Goal: Transaction & Acquisition: Purchase product/service

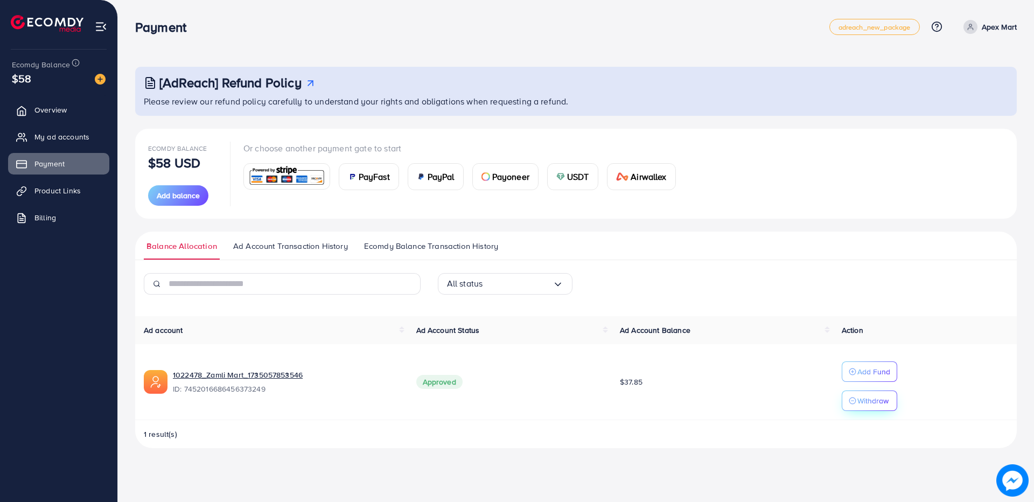
click at [865, 397] on p "Withdraw" at bounding box center [872, 400] width 31 height 13
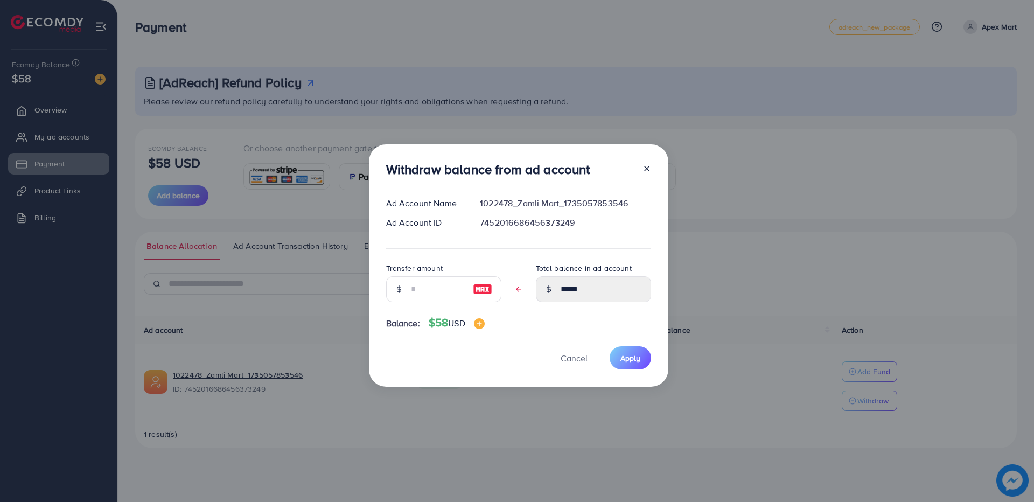
click at [700, 162] on div "Withdraw balance from ad account Ad Account Name 1022478_Zamli Mart_17350578535…" at bounding box center [517, 251] width 1034 height 502
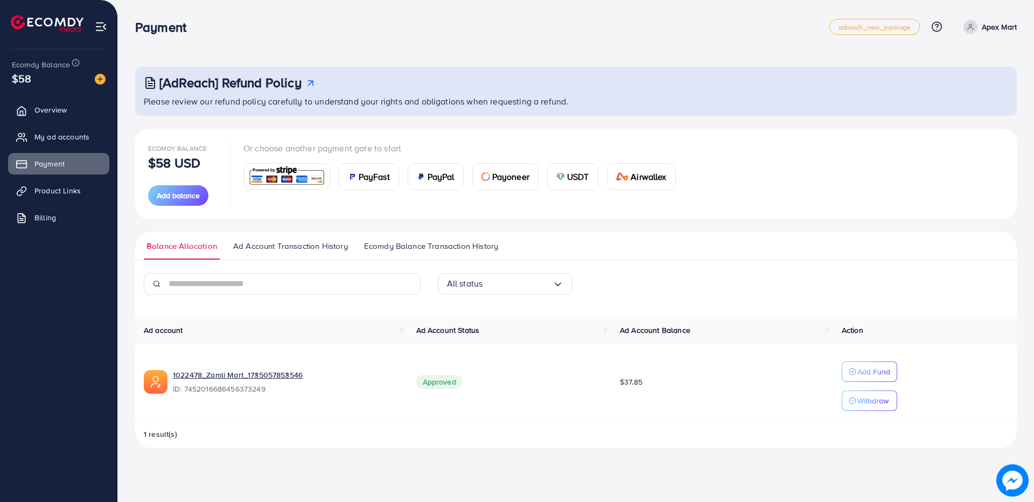
click at [401, 247] on span "Ecomdy Balance Transaction History" at bounding box center [431, 246] width 134 height 12
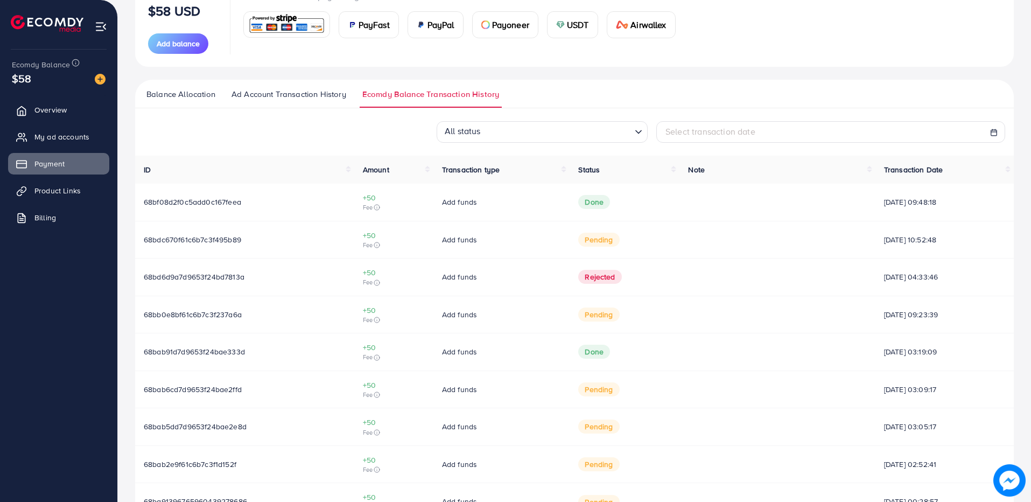
scroll to position [162, 0]
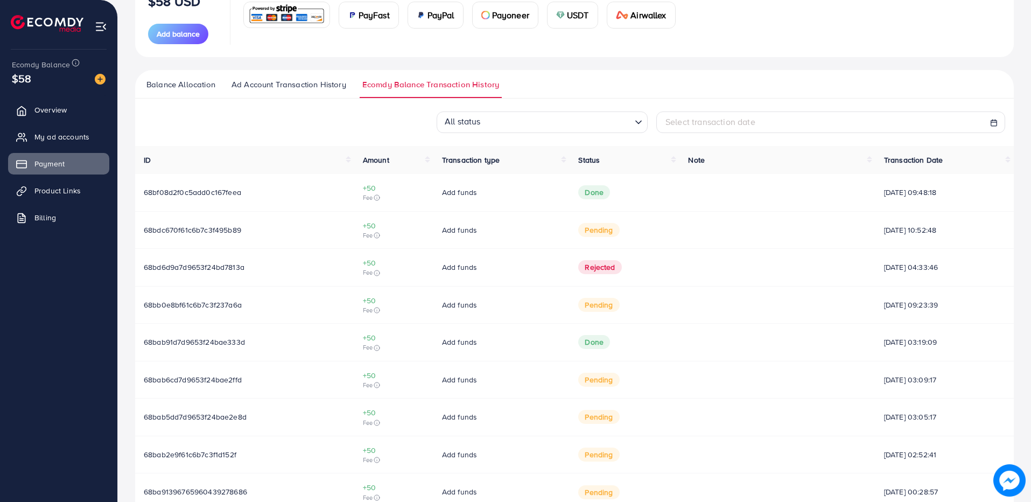
drag, startPoint x: 539, startPoint y: 192, endPoint x: 440, endPoint y: 192, distance: 99.6
drag, startPoint x: 440, startPoint y: 192, endPoint x: 239, endPoint y: 218, distance: 202.0
click at [239, 217] on td "68bdc670f61c6b7c3f495b89" at bounding box center [244, 230] width 219 height 38
click at [909, 197] on span "[DATE] 09:48:18" at bounding box center [944, 192] width 121 height 11
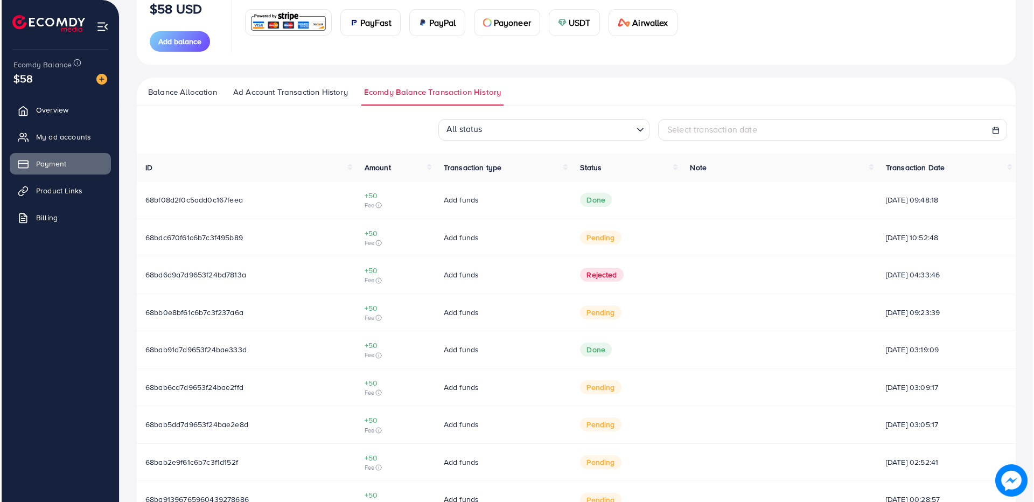
scroll to position [0, 0]
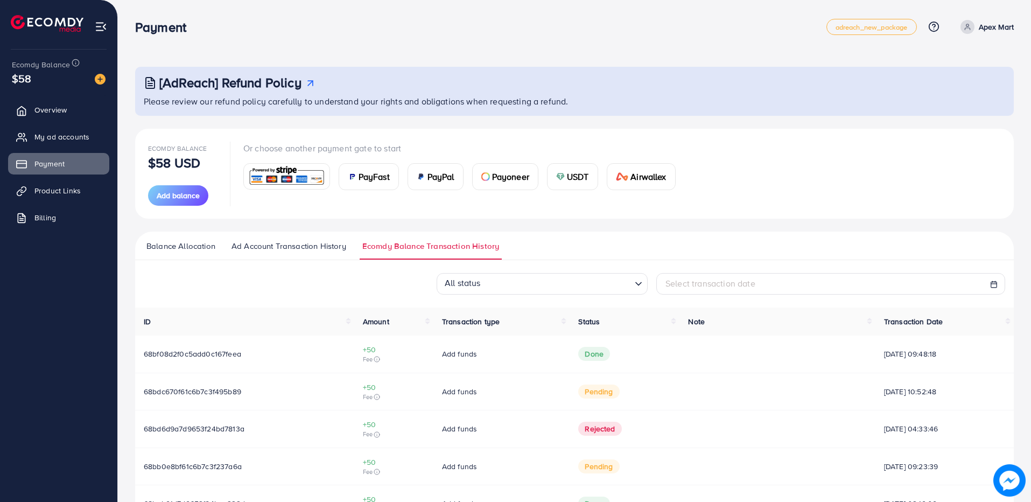
click at [101, 23] on img at bounding box center [101, 26] width 12 height 12
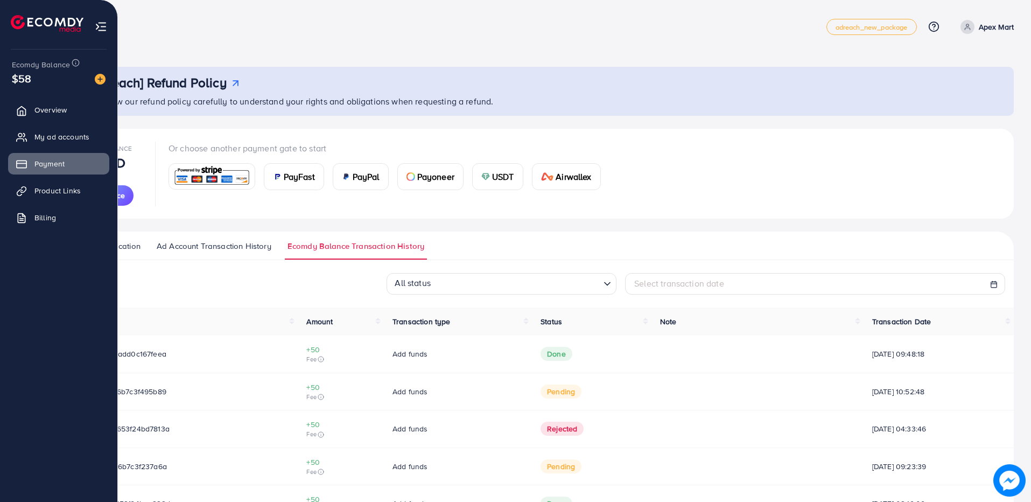
click at [41, 31] on img at bounding box center [47, 23] width 73 height 17
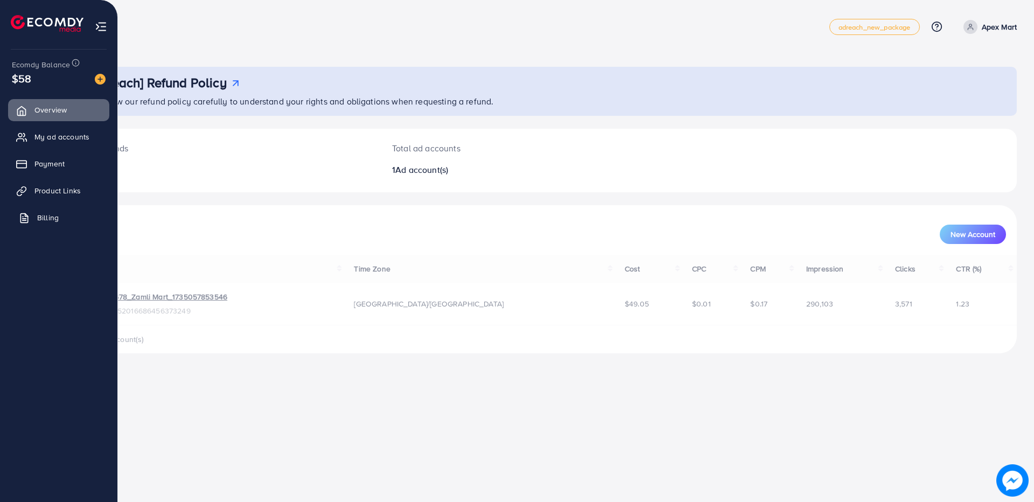
click at [37, 220] on span "Billing" at bounding box center [48, 217] width 22 height 11
click at [38, 218] on span "Billing" at bounding box center [48, 217] width 22 height 11
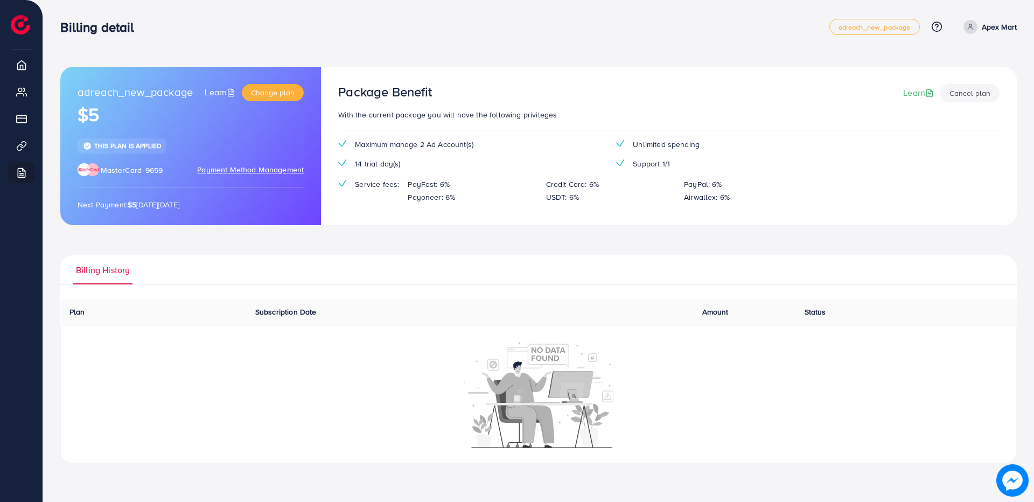
click at [129, 172] on span "MasterCard" at bounding box center [121, 170] width 41 height 11
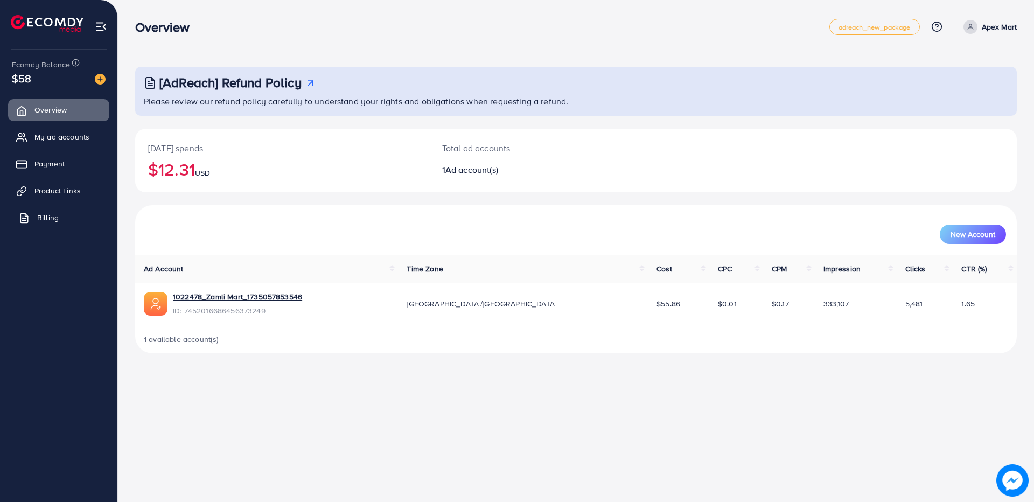
click at [50, 216] on span "Billing" at bounding box center [48, 217] width 22 height 11
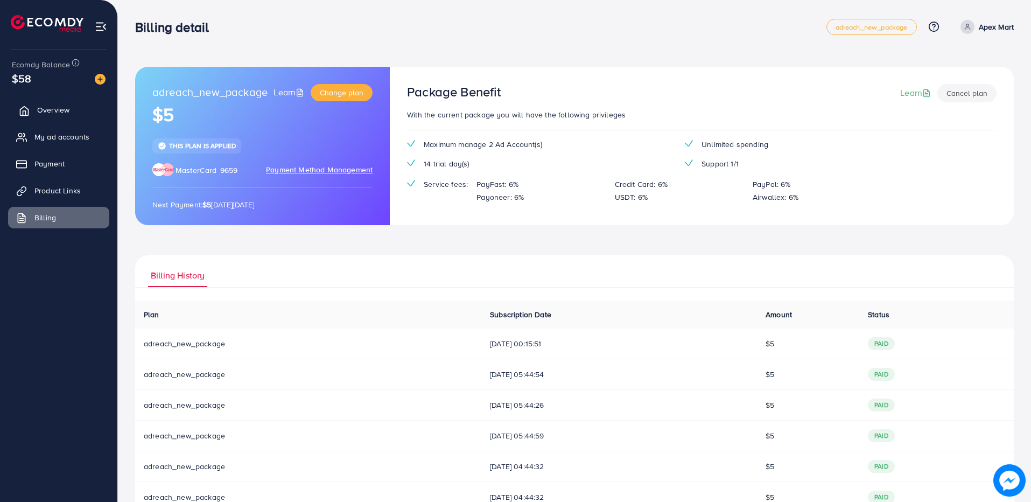
click at [26, 104] on link "Overview" at bounding box center [58, 110] width 101 height 22
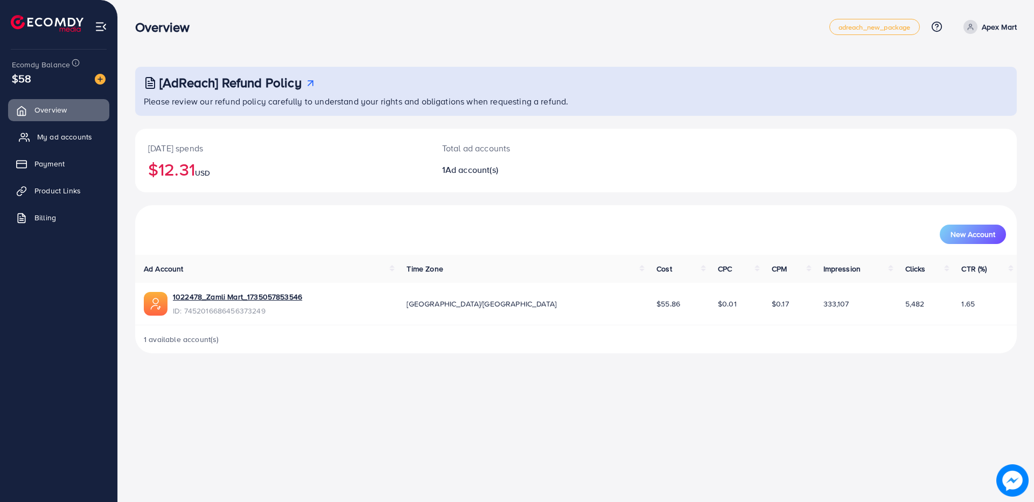
click at [51, 143] on link "My ad accounts" at bounding box center [58, 137] width 101 height 22
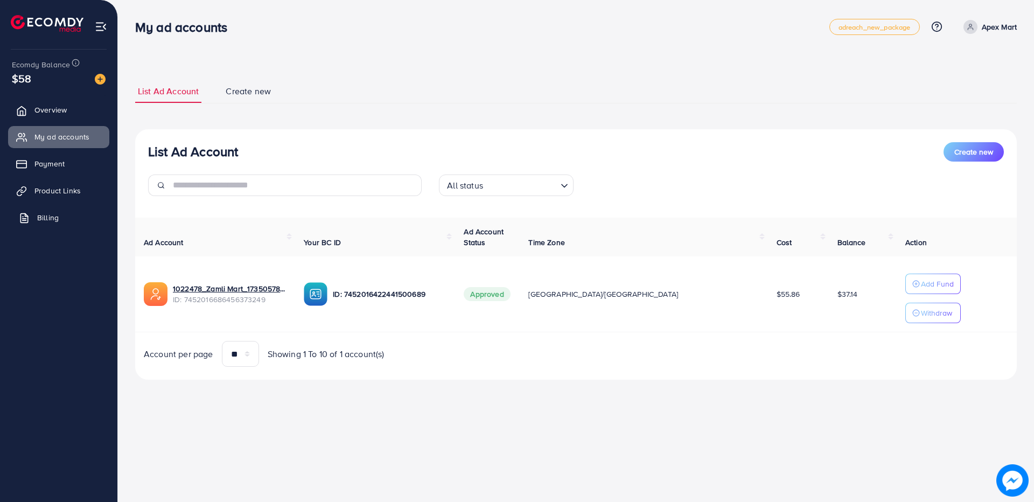
click at [38, 214] on span "Billing" at bounding box center [48, 217] width 22 height 11
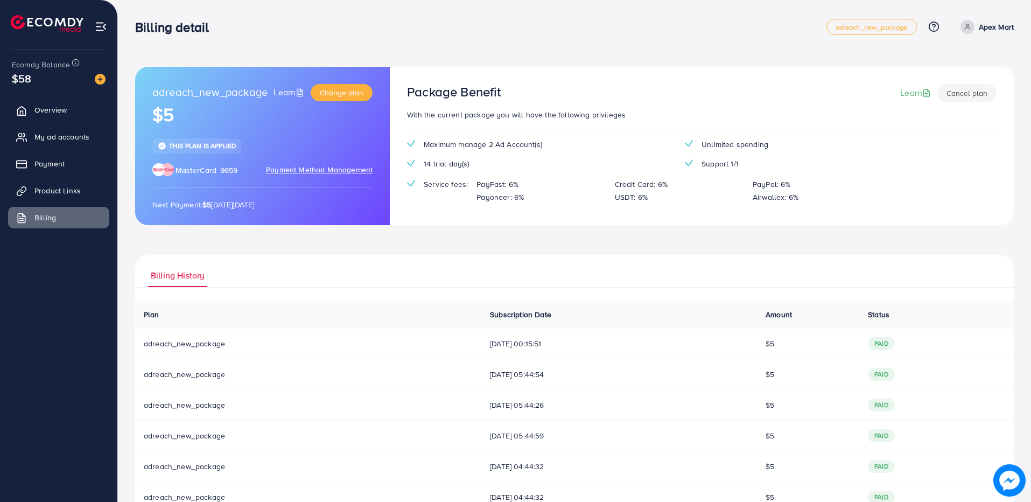
click at [310, 170] on span "Payment Method Management" at bounding box center [319, 170] width 107 height 12
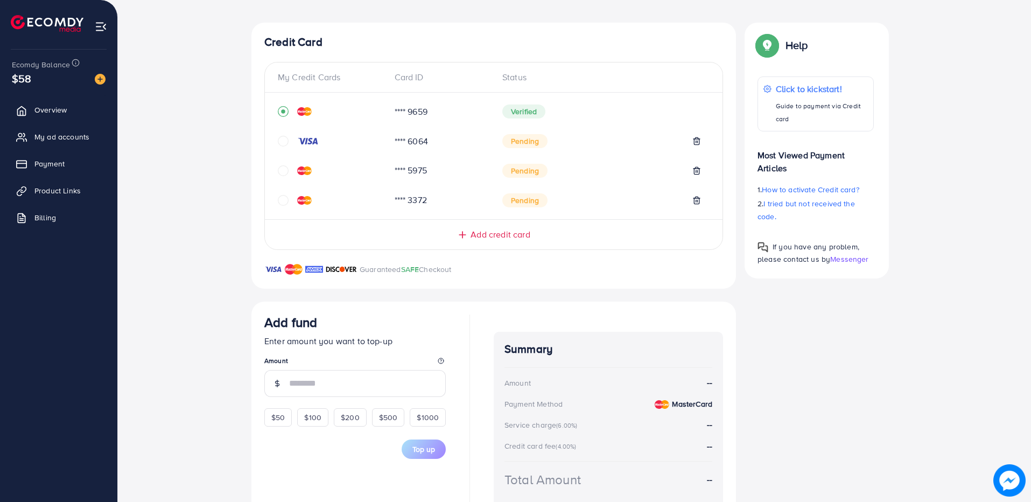
scroll to position [128, 0]
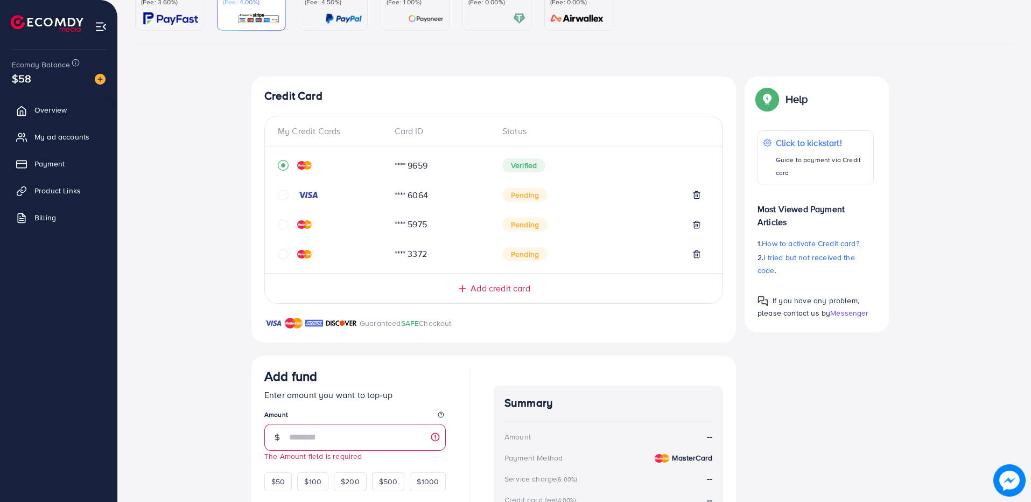
click at [414, 324] on span "SAFE" at bounding box center [410, 323] width 18 height 11
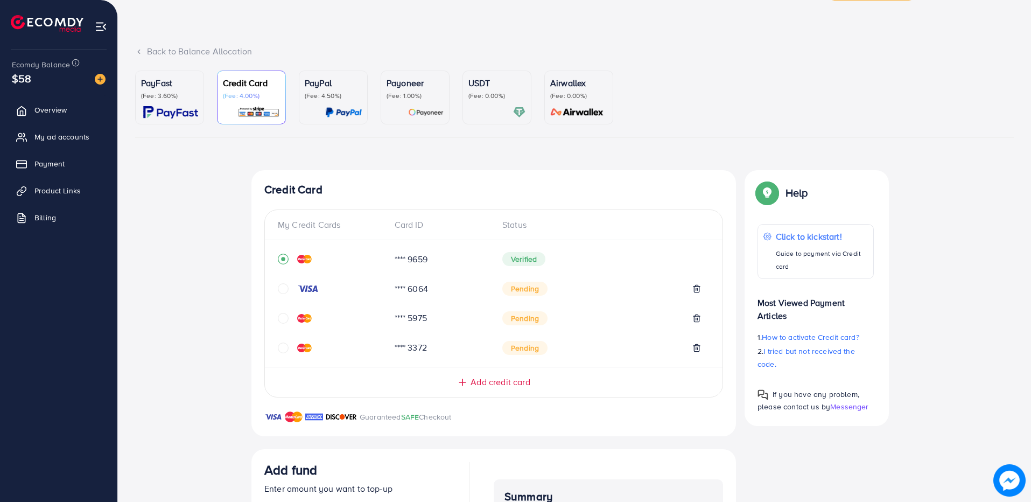
scroll to position [20, 0]
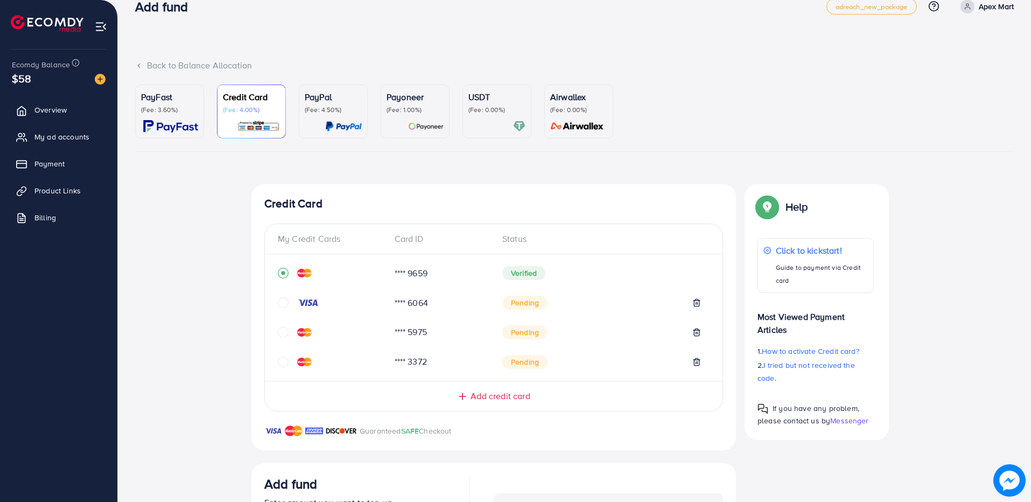
click at [416, 274] on div "**** 9659" at bounding box center [440, 273] width 108 height 12
click at [496, 269] on div "Verified" at bounding box center [602, 273] width 216 height 14
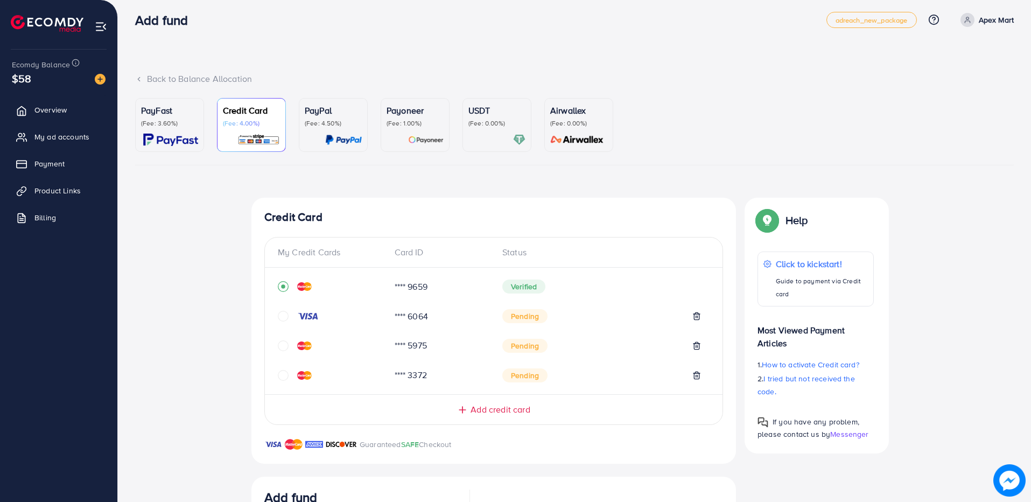
scroll to position [0, 0]
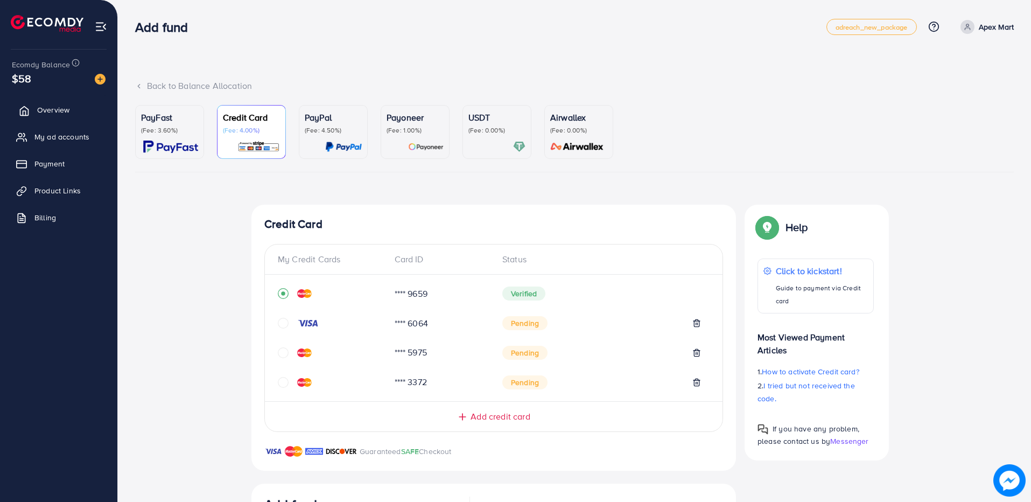
click at [52, 117] on link "Overview" at bounding box center [58, 110] width 101 height 22
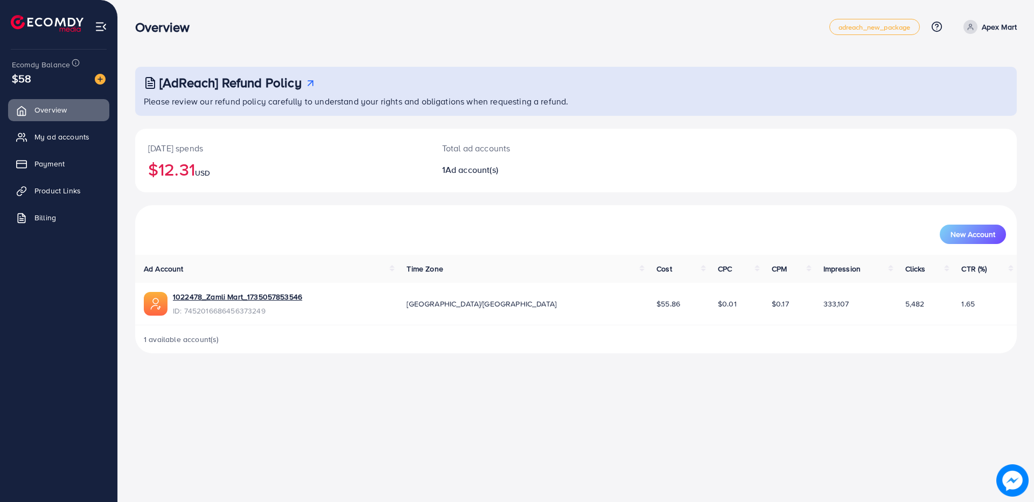
click at [69, 203] on ul "Overview My ad accounts Payment Product Links Billing" at bounding box center [58, 167] width 117 height 145
click at [56, 219] on span "Billing" at bounding box center [48, 217] width 22 height 11
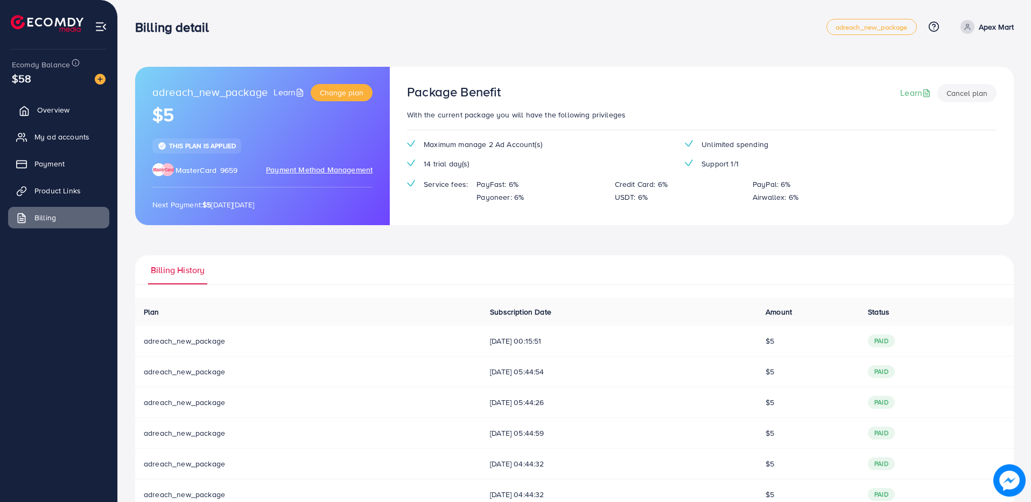
click at [50, 110] on span "Overview" at bounding box center [53, 109] width 32 height 11
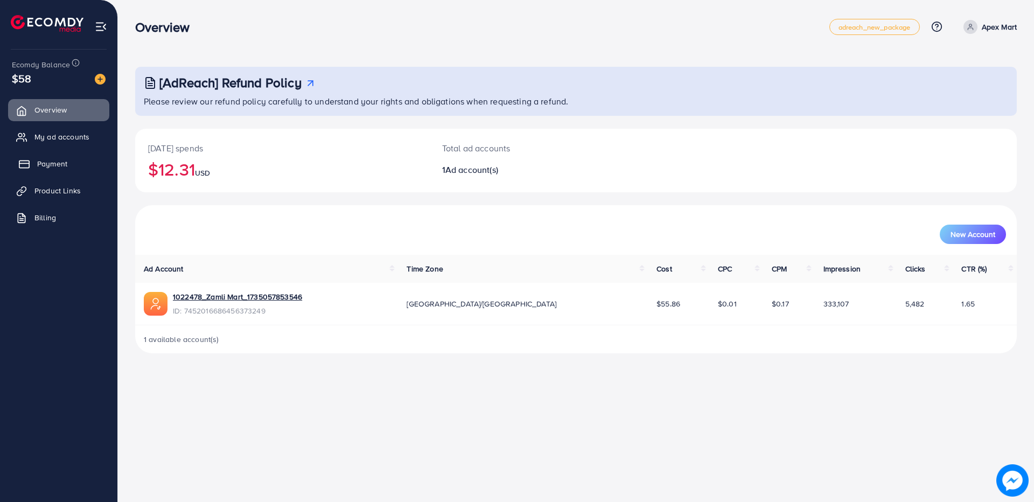
click at [50, 158] on link "Payment" at bounding box center [58, 164] width 101 height 22
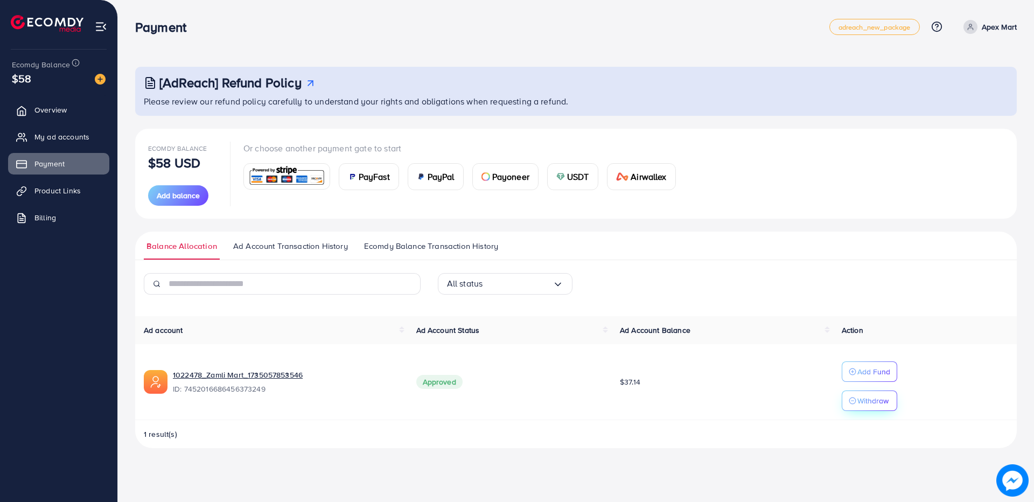
click at [884, 401] on p "Withdraw" at bounding box center [872, 400] width 31 height 13
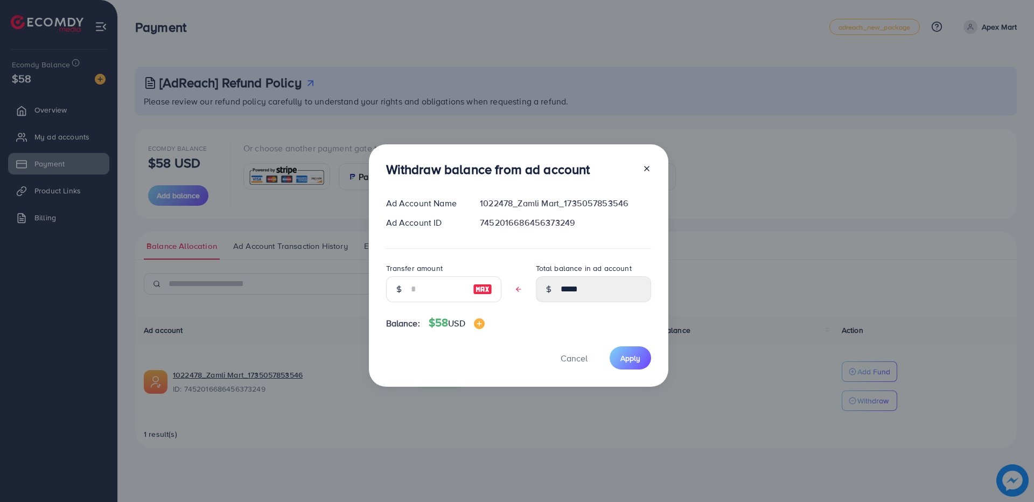
click at [848, 243] on div "Withdraw balance from ad account Ad Account Name 1022478_Zamli Mart_17350578535…" at bounding box center [517, 251] width 1034 height 502
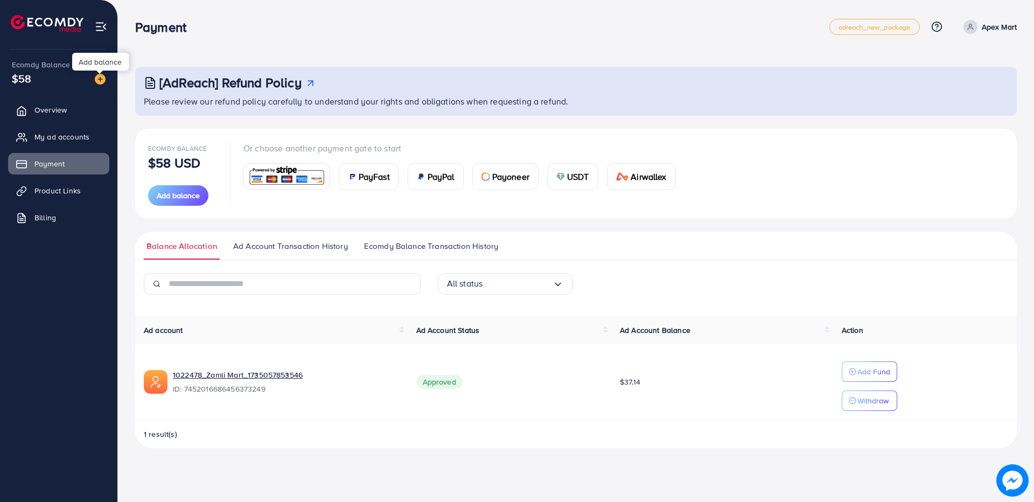
click at [96, 75] on img at bounding box center [100, 79] width 11 height 11
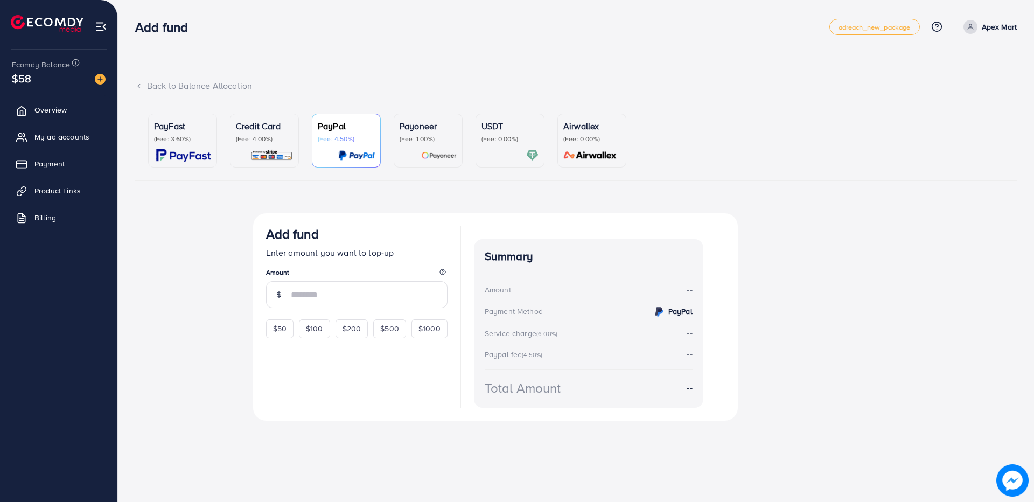
click at [274, 129] on p "Credit Card" at bounding box center [264, 126] width 57 height 13
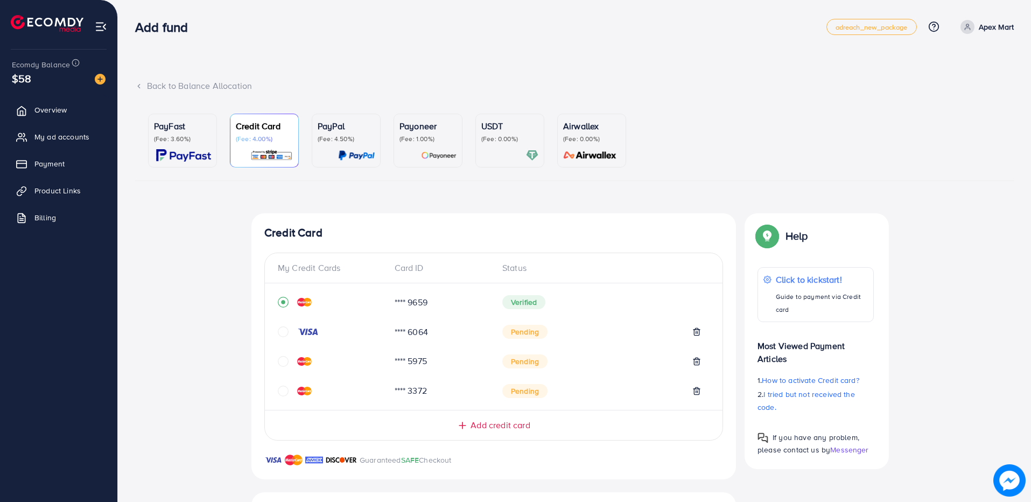
click at [493, 148] on div "USDT (Fee: 0.00%)" at bounding box center [510, 141] width 57 height 42
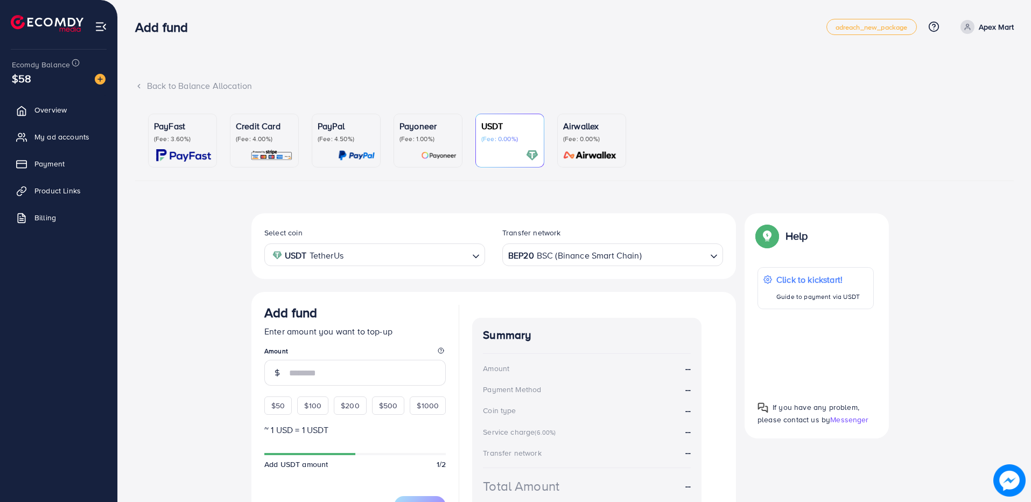
click at [569, 138] on p "(Fee: 0.00%)" at bounding box center [591, 139] width 57 height 9
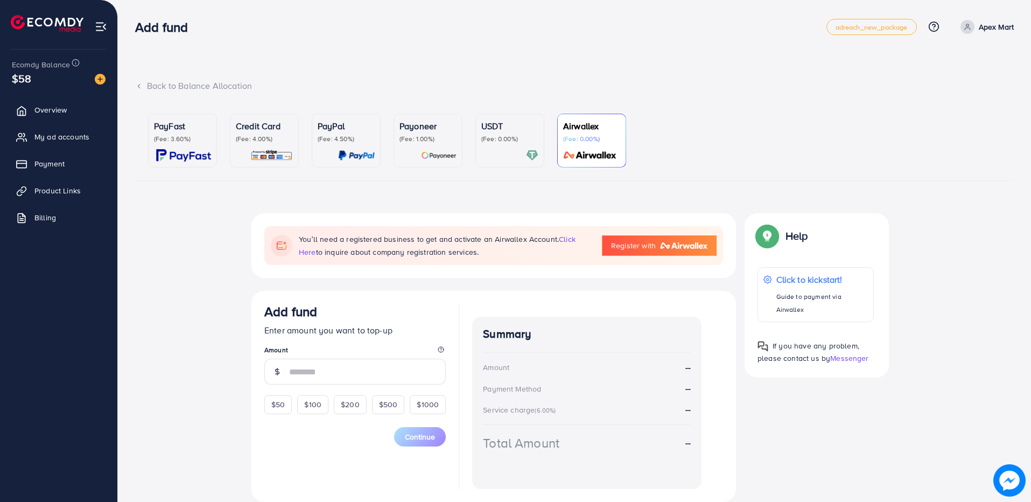
click at [424, 141] on p "(Fee: 1.00%)" at bounding box center [428, 139] width 57 height 9
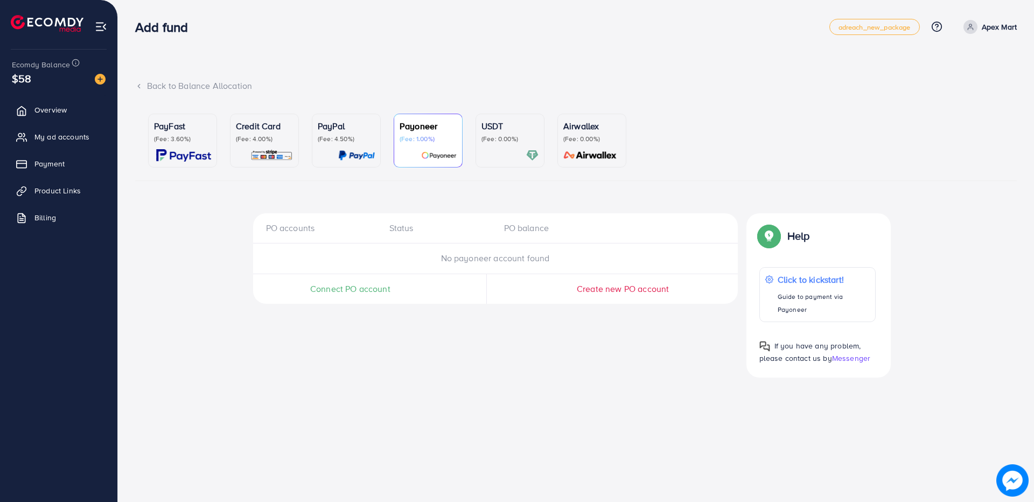
click at [357, 144] on div "PayPal (Fee: 4.50%)" at bounding box center [346, 141] width 57 height 42
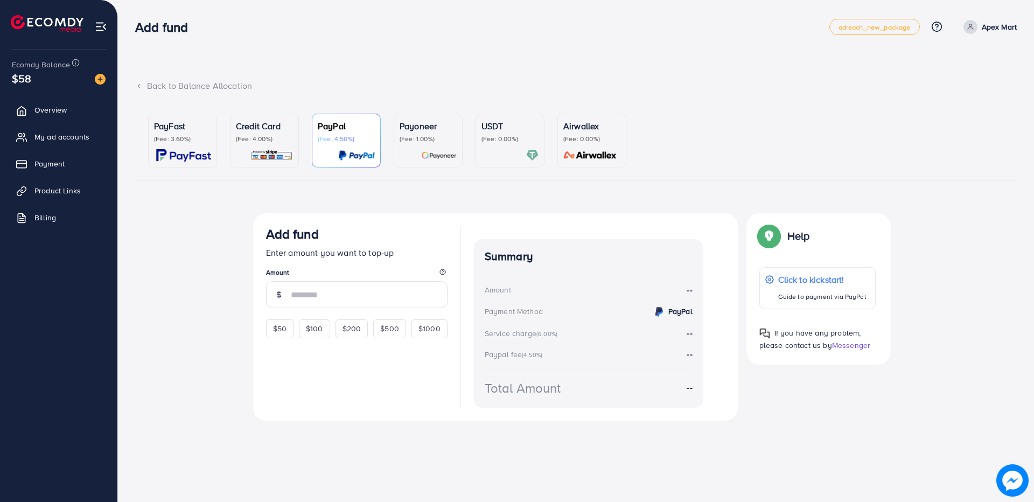
click at [287, 141] on p "(Fee: 4.00%)" at bounding box center [264, 139] width 57 height 9
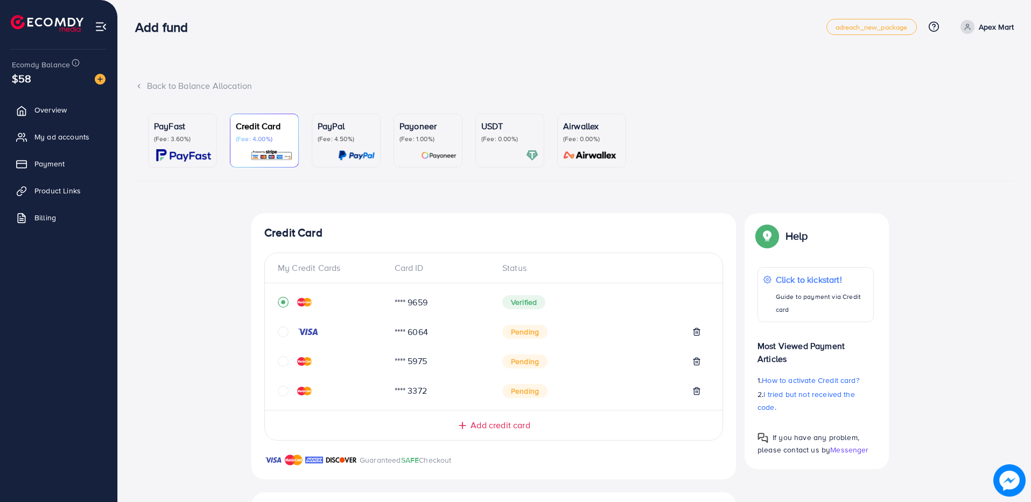
click at [518, 303] on span "Verified" at bounding box center [524, 302] width 43 height 14
click at [444, 298] on div "**** 9659" at bounding box center [440, 302] width 108 height 12
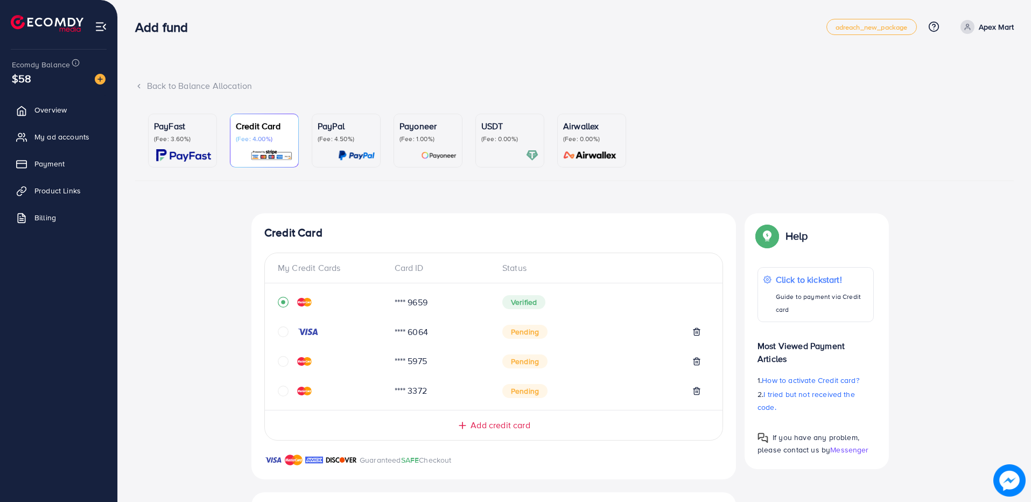
click at [416, 268] on div "Card ID" at bounding box center [440, 268] width 108 height 12
click at [604, 62] on div "Back to Balance Allocation PayFast (Fee: 3.60%) Credit Card (Fee: 4.00%) PayPal…" at bounding box center [574, 373] width 913 height 747
click at [605, 62] on div "Back to Balance Allocation PayFast (Fee: 3.60%) Credit Card (Fee: 4.00%) PayPal…" at bounding box center [574, 373] width 913 height 747
click at [605, 61] on div "Back to Balance Allocation PayFast (Fee: 3.60%) Credit Card (Fee: 4.00%) PayPal…" at bounding box center [574, 373] width 913 height 747
drag, startPoint x: 635, startPoint y: 26, endPoint x: 604, endPoint y: 26, distance: 30.7
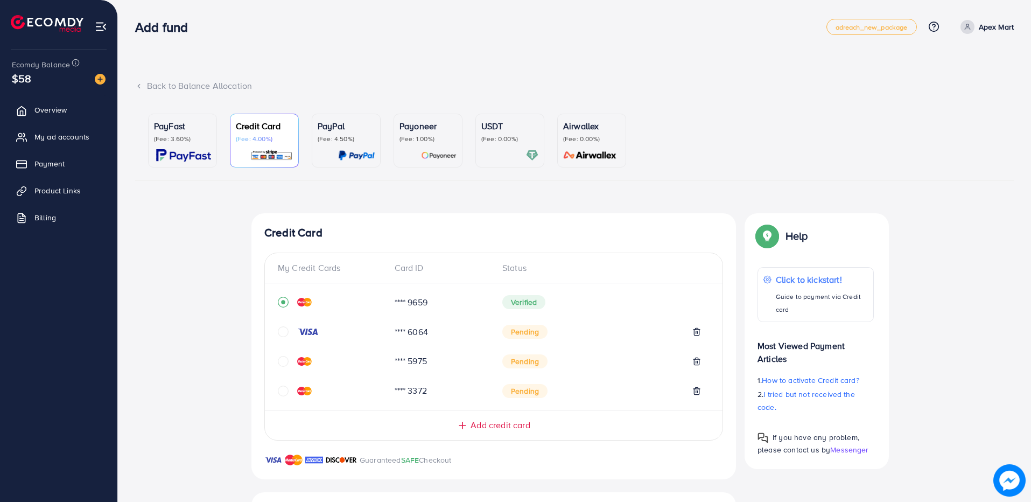
click at [604, 27] on div "Add fund" at bounding box center [481, 27] width 692 height 16
drag, startPoint x: 604, startPoint y: 26, endPoint x: 598, endPoint y: 33, distance: 9.2
click at [598, 33] on div "Add fund" at bounding box center [481, 27] width 692 height 16
drag, startPoint x: 596, startPoint y: 30, endPoint x: 575, endPoint y: 22, distance: 22.7
click at [576, 26] on div "Add fund" at bounding box center [481, 27] width 692 height 16
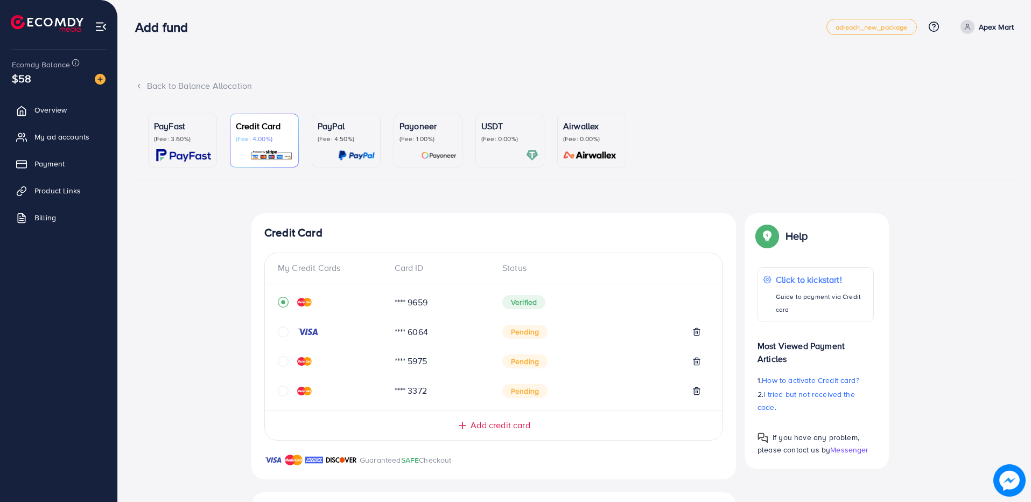
drag, startPoint x: 575, startPoint y: 18, endPoint x: 549, endPoint y: 27, distance: 27.9
click at [549, 27] on div "Add fund" at bounding box center [481, 27] width 692 height 16
drag, startPoint x: 548, startPoint y: 15, endPoint x: 518, endPoint y: 30, distance: 33.5
click at [519, 35] on div "Add fund adreach_new_package Help Center Contact Support Plans and Pricing Term…" at bounding box center [574, 27] width 879 height 30
drag, startPoint x: 520, startPoint y: 8, endPoint x: 489, endPoint y: 4, distance: 32.1
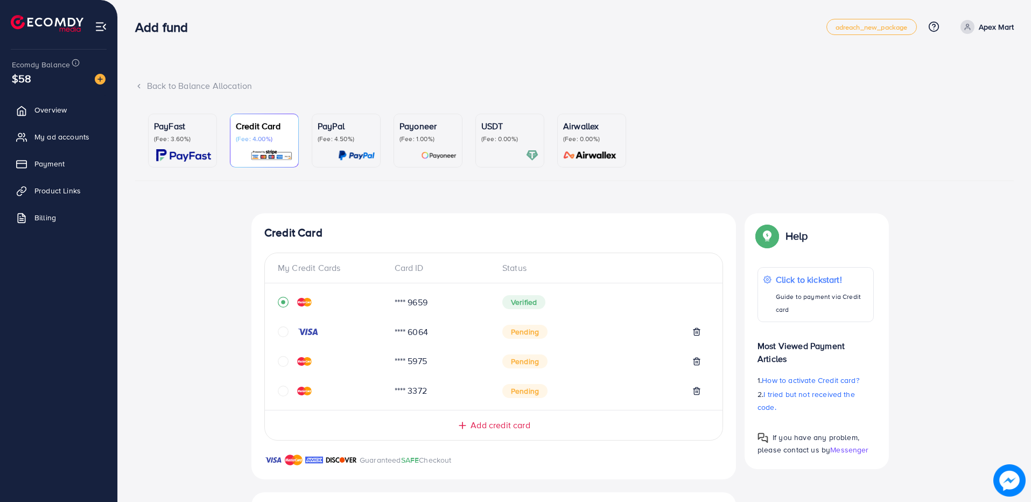
click at [485, 16] on div "Add fund adreach_new_package Help Center Contact Support Plans and Pricing Term…" at bounding box center [574, 27] width 879 height 30
drag, startPoint x: 492, startPoint y: 1, endPoint x: 458, endPoint y: 32, distance: 46.5
click at [458, 32] on div "Add fund" at bounding box center [481, 27] width 692 height 16
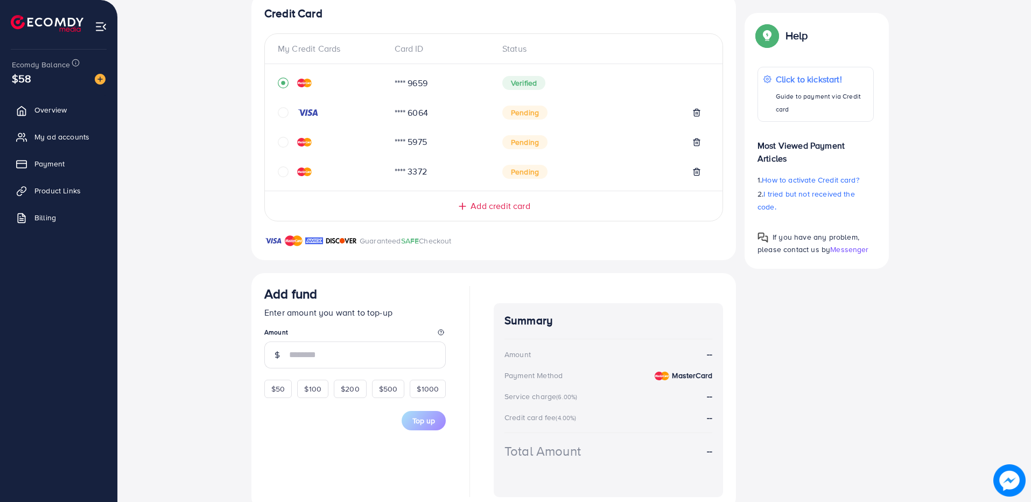
scroll to position [245, 0]
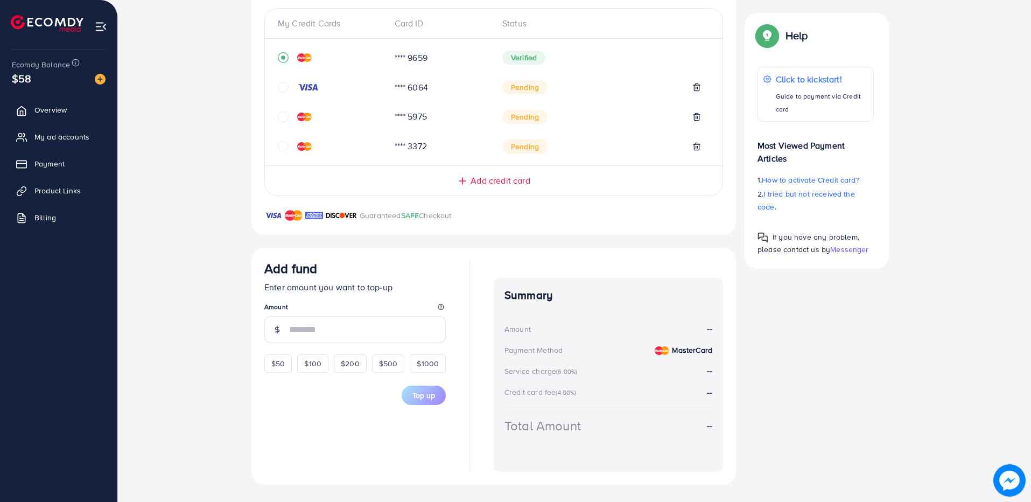
click at [584, 55] on div "Verified" at bounding box center [602, 58] width 199 height 14
click at [281, 368] on span "$50" at bounding box center [277, 363] width 13 height 11
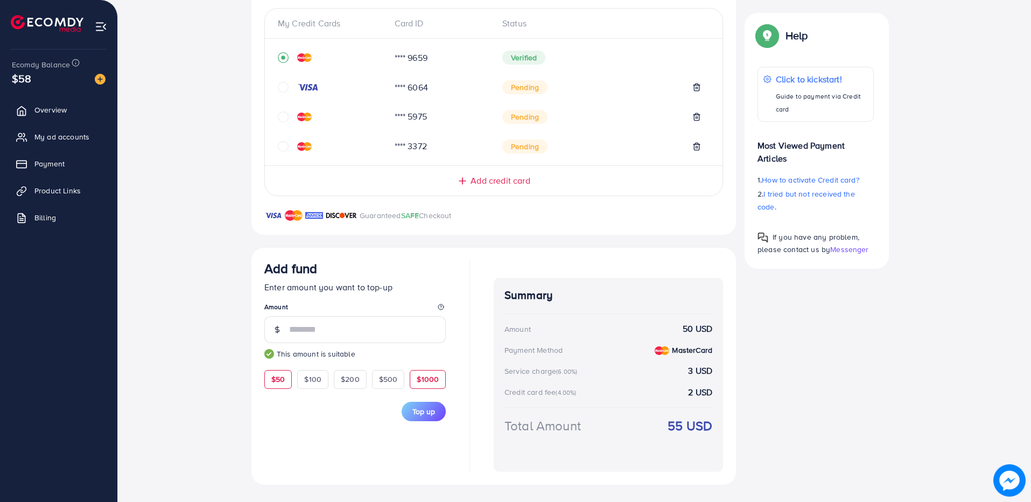
click at [428, 383] on span "$1000" at bounding box center [428, 379] width 22 height 11
click at [294, 386] on div "$50 $100 $200 $500 $1000" at bounding box center [355, 377] width 182 height 21
click at [273, 386] on div "$50" at bounding box center [277, 379] width 27 height 18
type input "**"
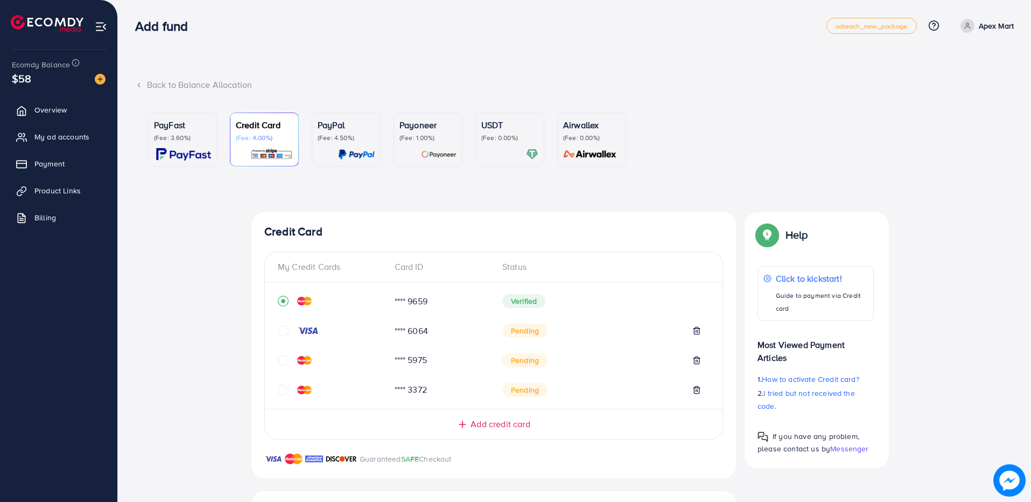
scroll to position [0, 0]
